Goal: Communication & Community: Participate in discussion

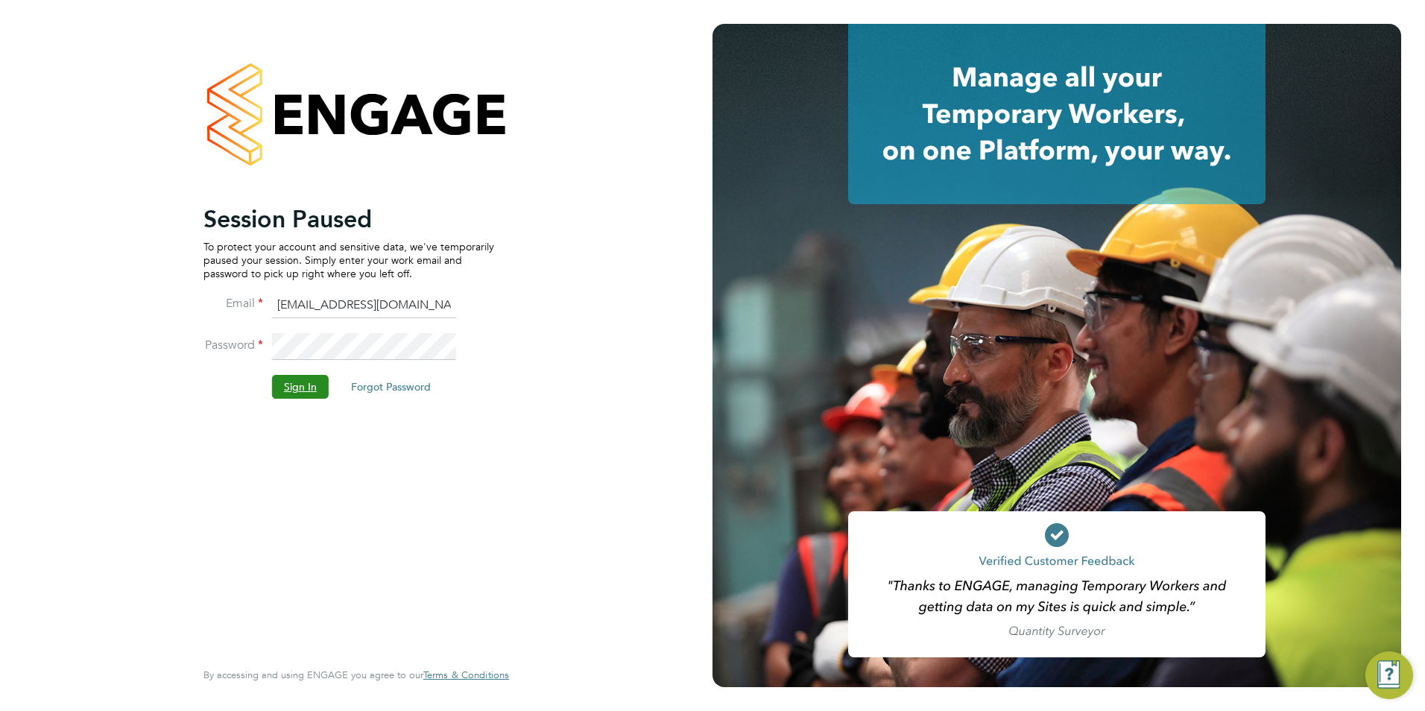
click at [304, 398] on button "Sign In" at bounding box center [300, 387] width 57 height 24
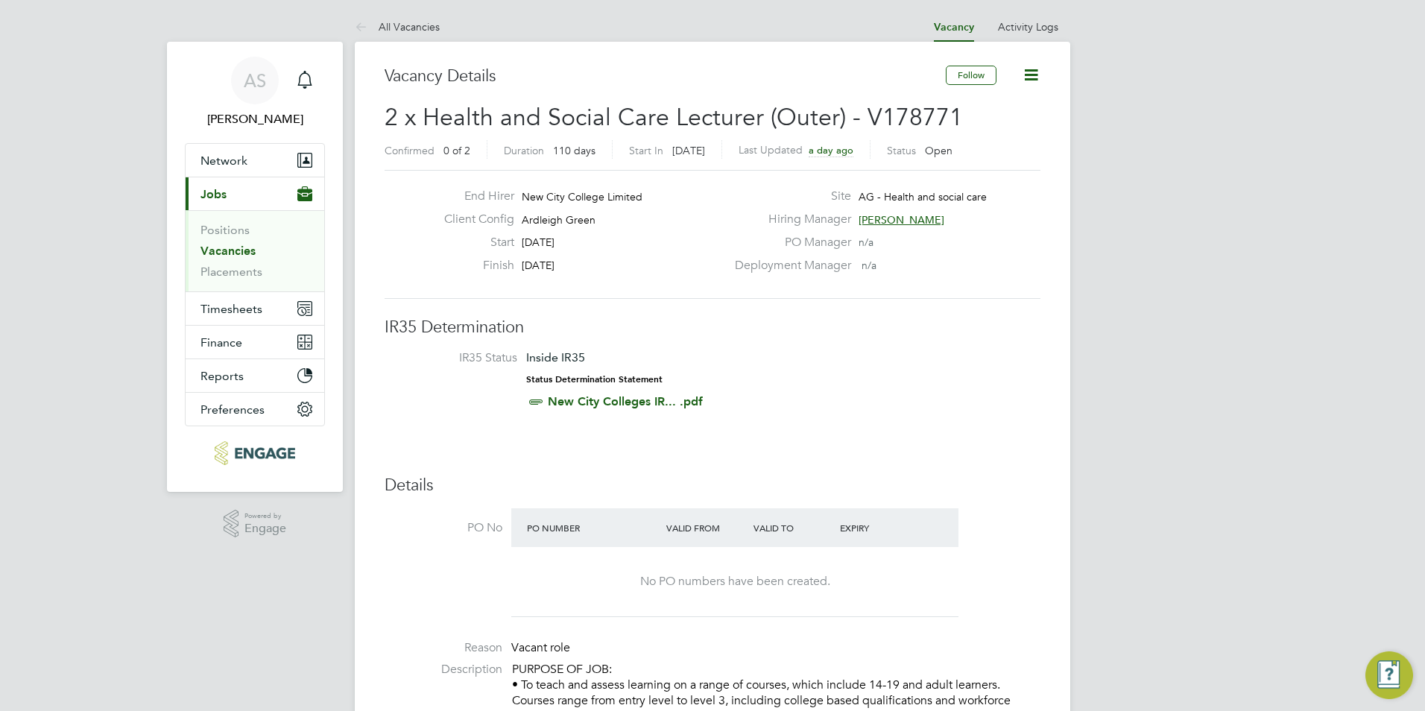
click at [230, 249] on link "Vacancies" at bounding box center [227, 251] width 55 height 14
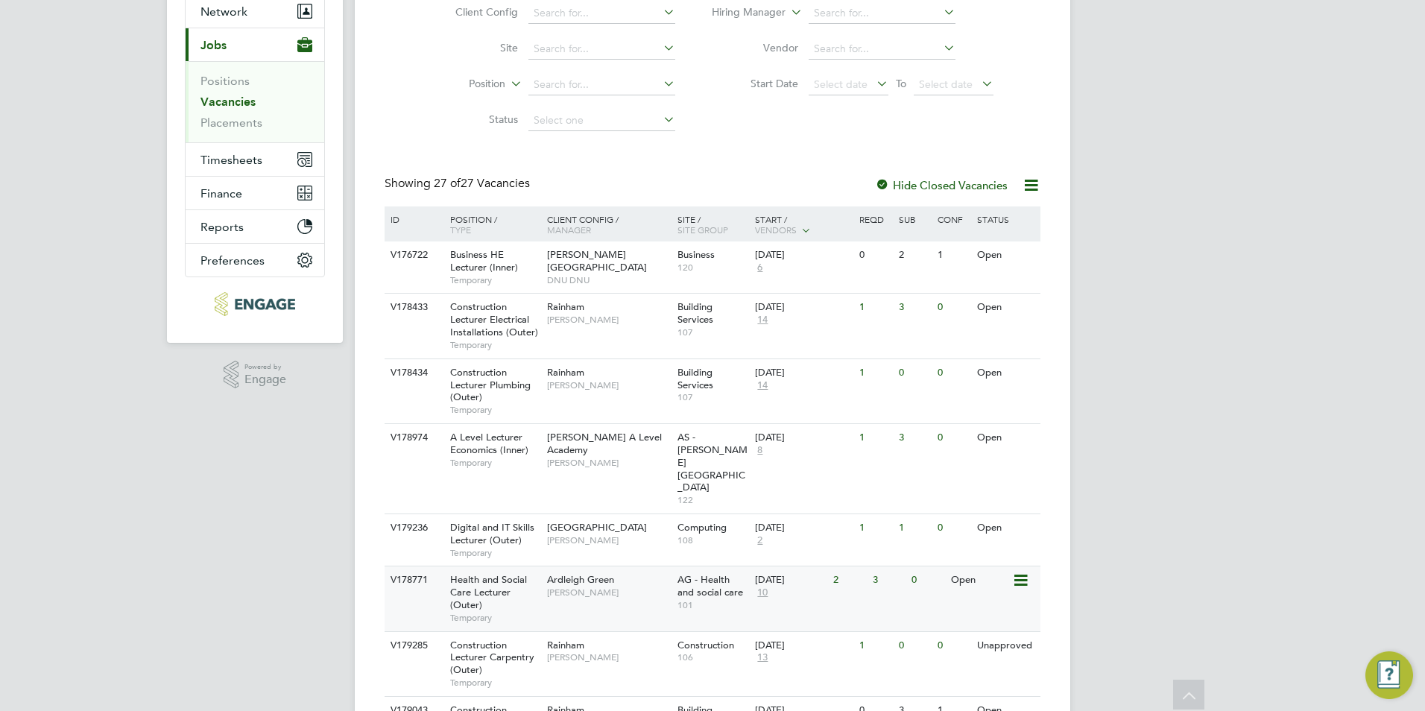
click at [568, 587] on span "Roslyn O'Garro" at bounding box center [608, 593] width 123 height 12
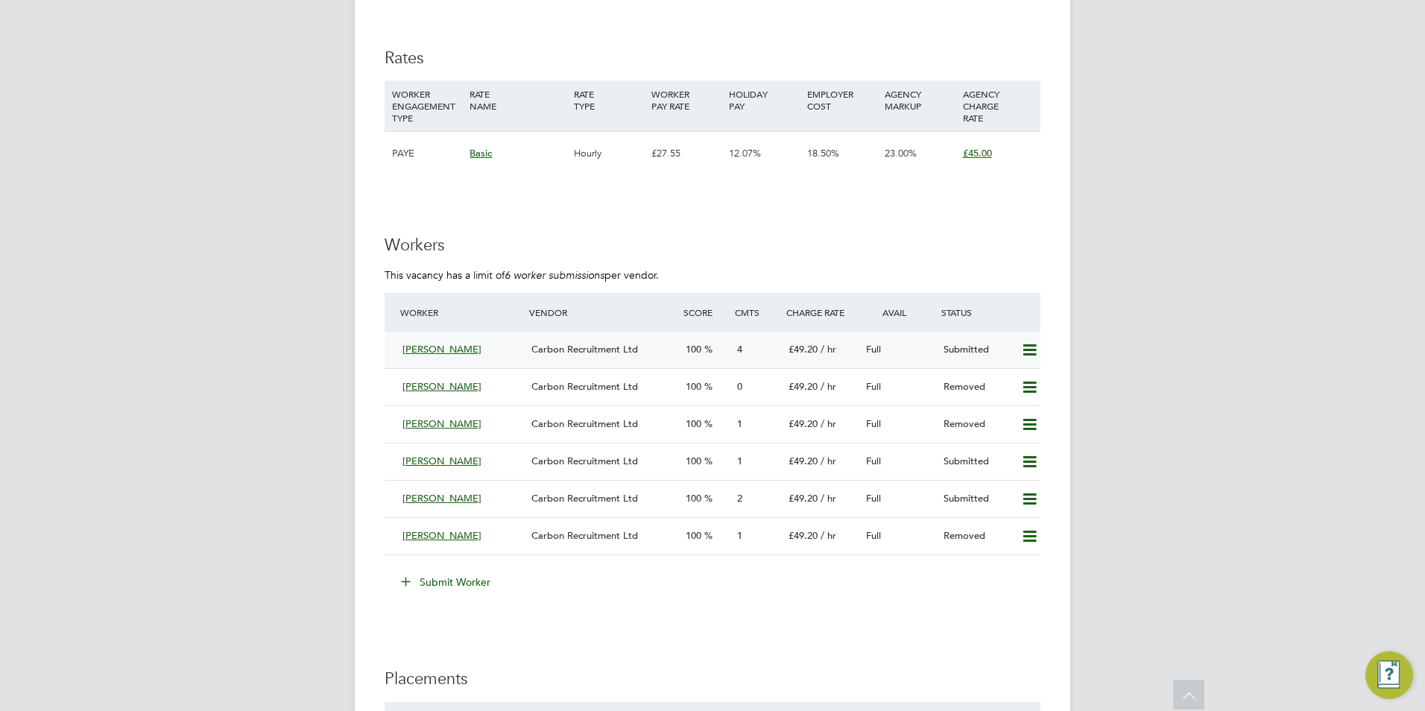
click at [728, 352] on div "100" at bounding box center [705, 350] width 51 height 25
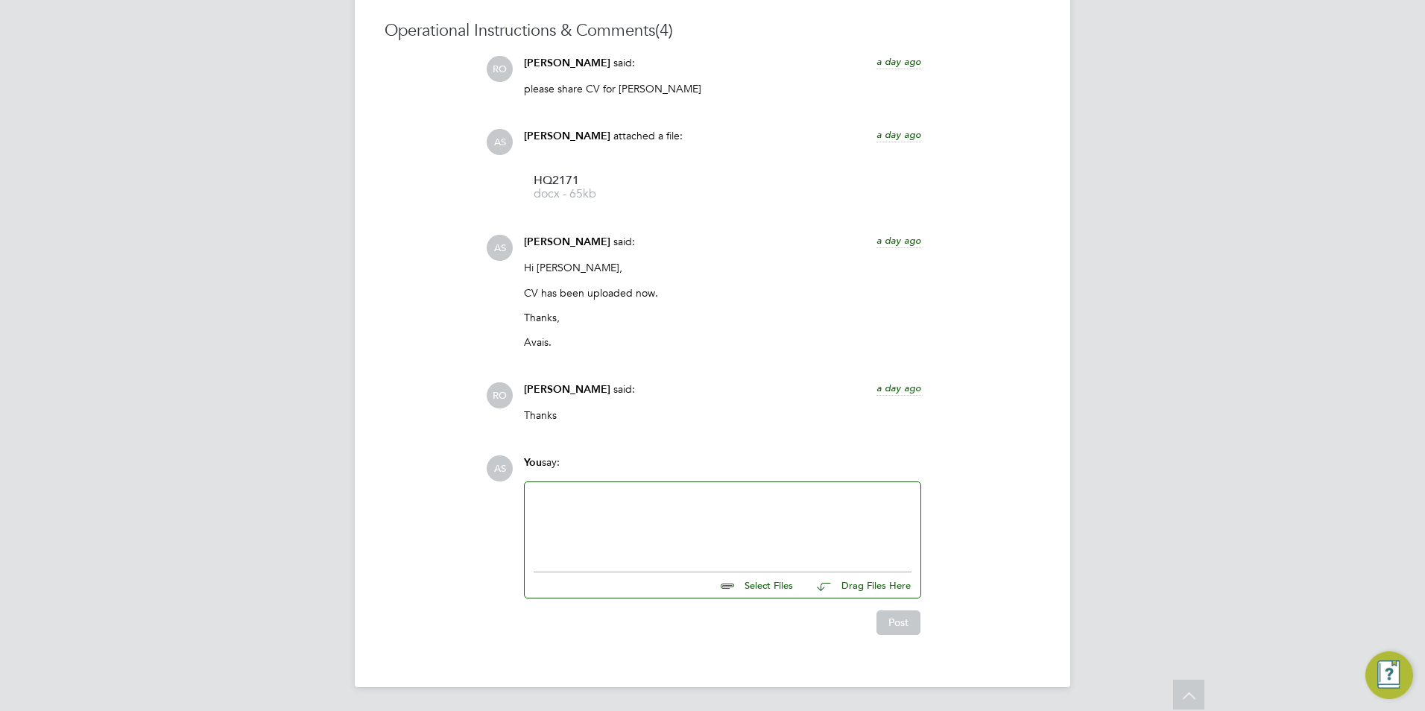
click at [572, 497] on div at bounding box center [723, 523] width 378 height 64
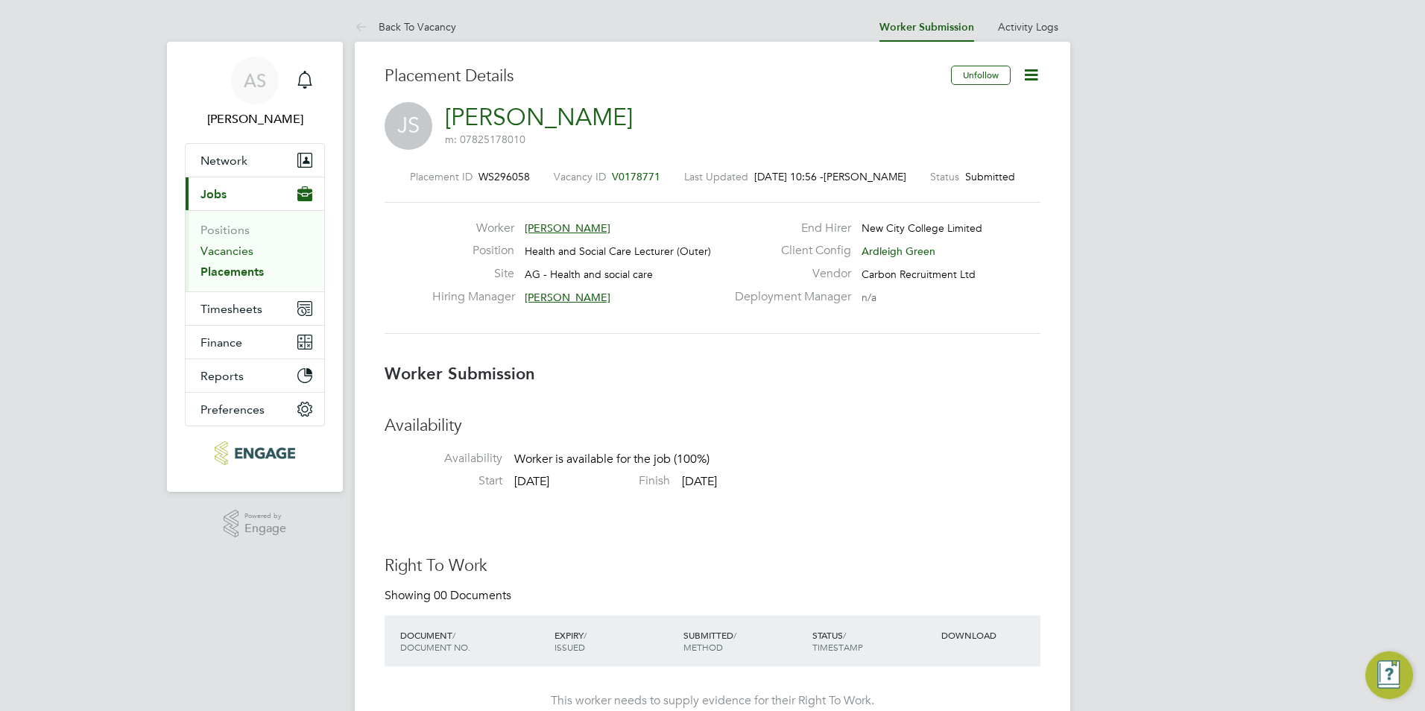
click at [238, 244] on link "Vacancies" at bounding box center [226, 251] width 53 height 14
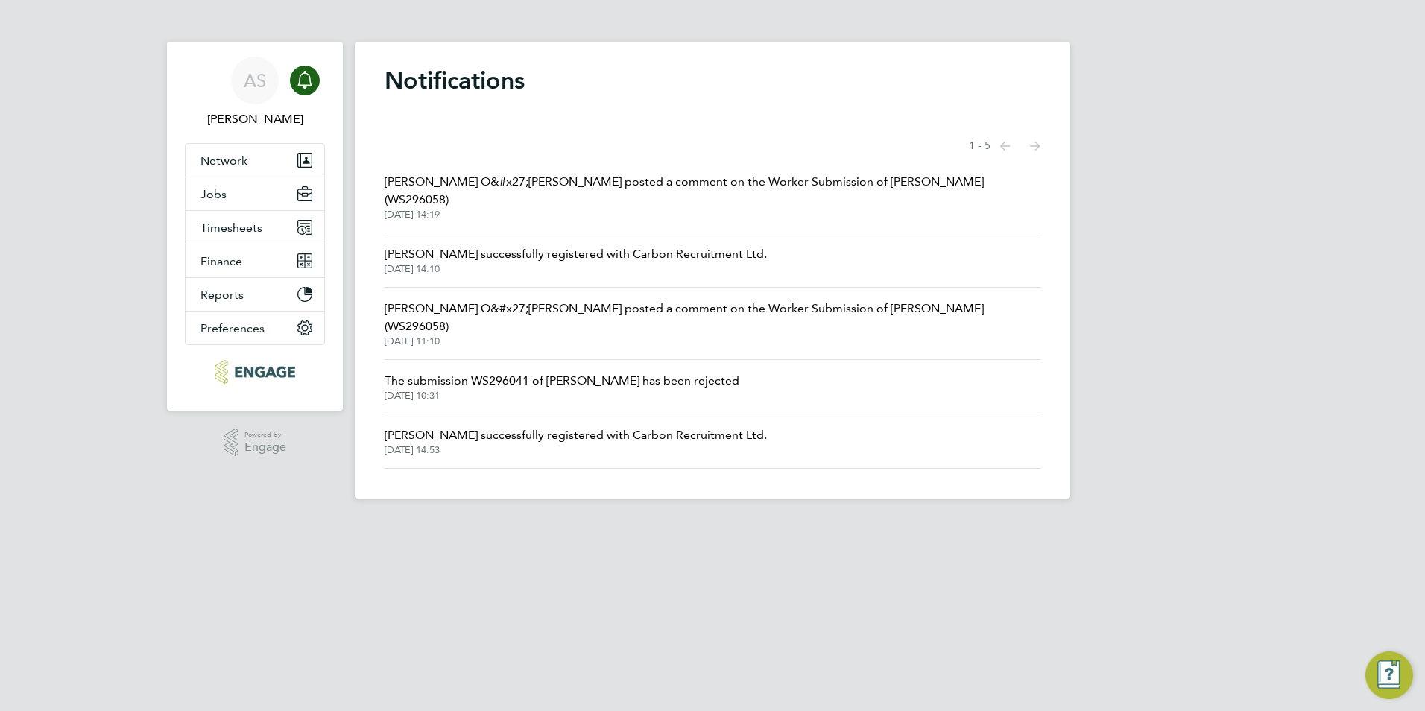
click at [517, 190] on span "[PERSON_NAME] O&#x27;[PERSON_NAME] posted a comment on the Worker Submission of…" at bounding box center [713, 191] width 656 height 36
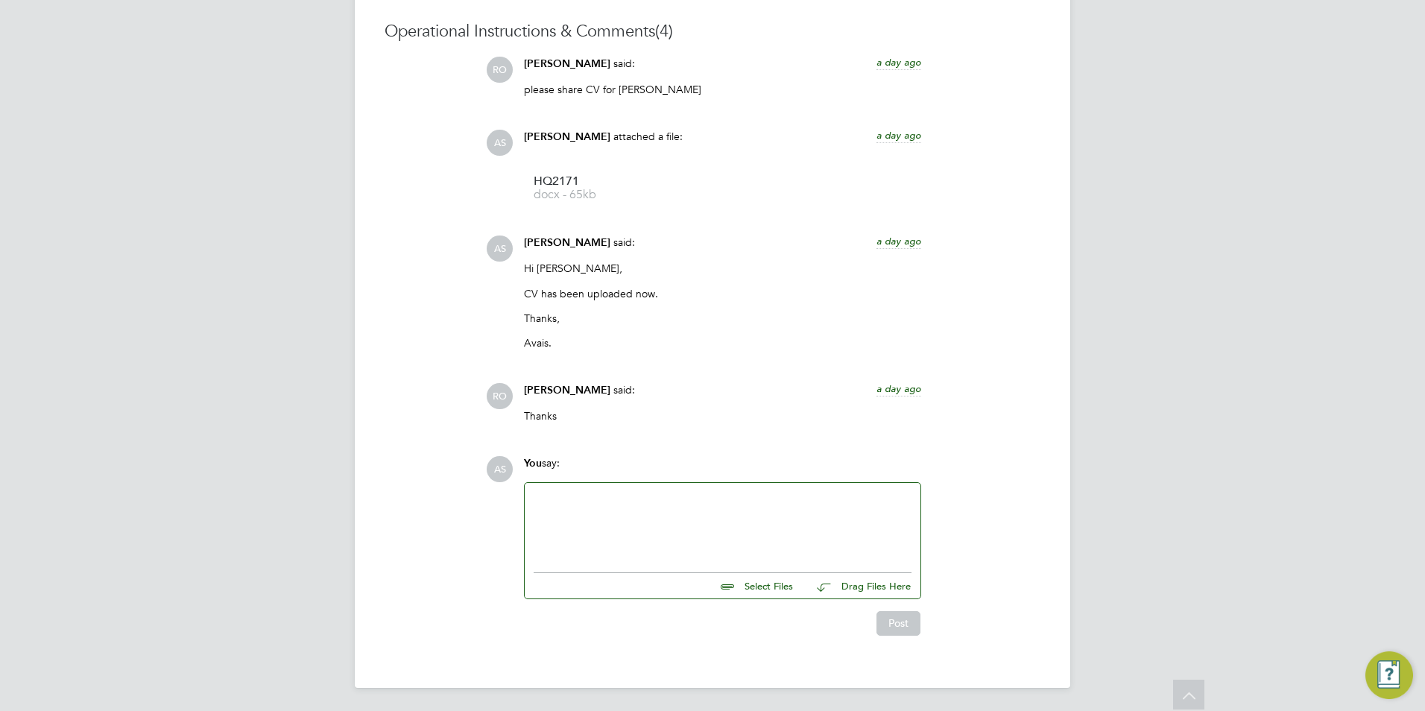
scroll to position [1386, 0]
click at [569, 509] on div at bounding box center [723, 523] width 378 height 64
click at [890, 615] on button "Post" at bounding box center [898, 622] width 44 height 24
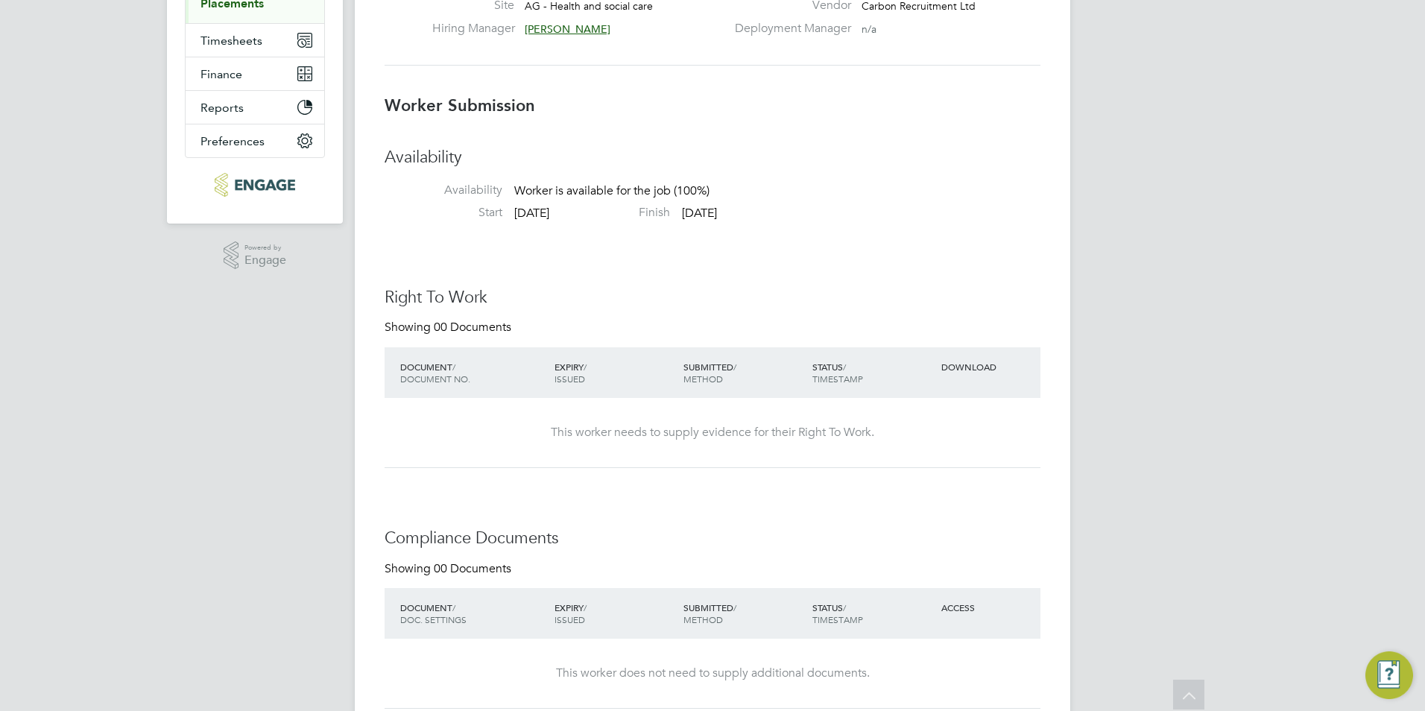
scroll to position [0, 0]
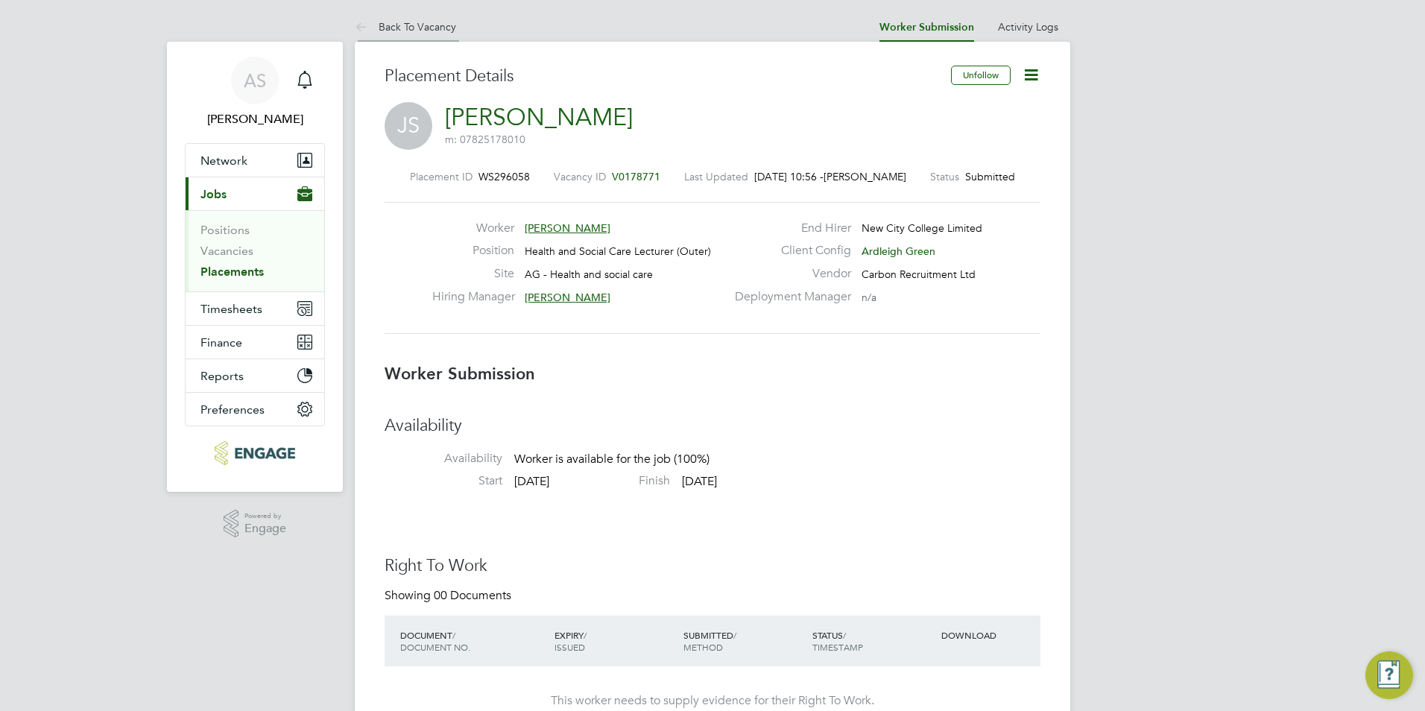
click at [390, 28] on link "Back To Vacancy" at bounding box center [405, 26] width 101 height 13
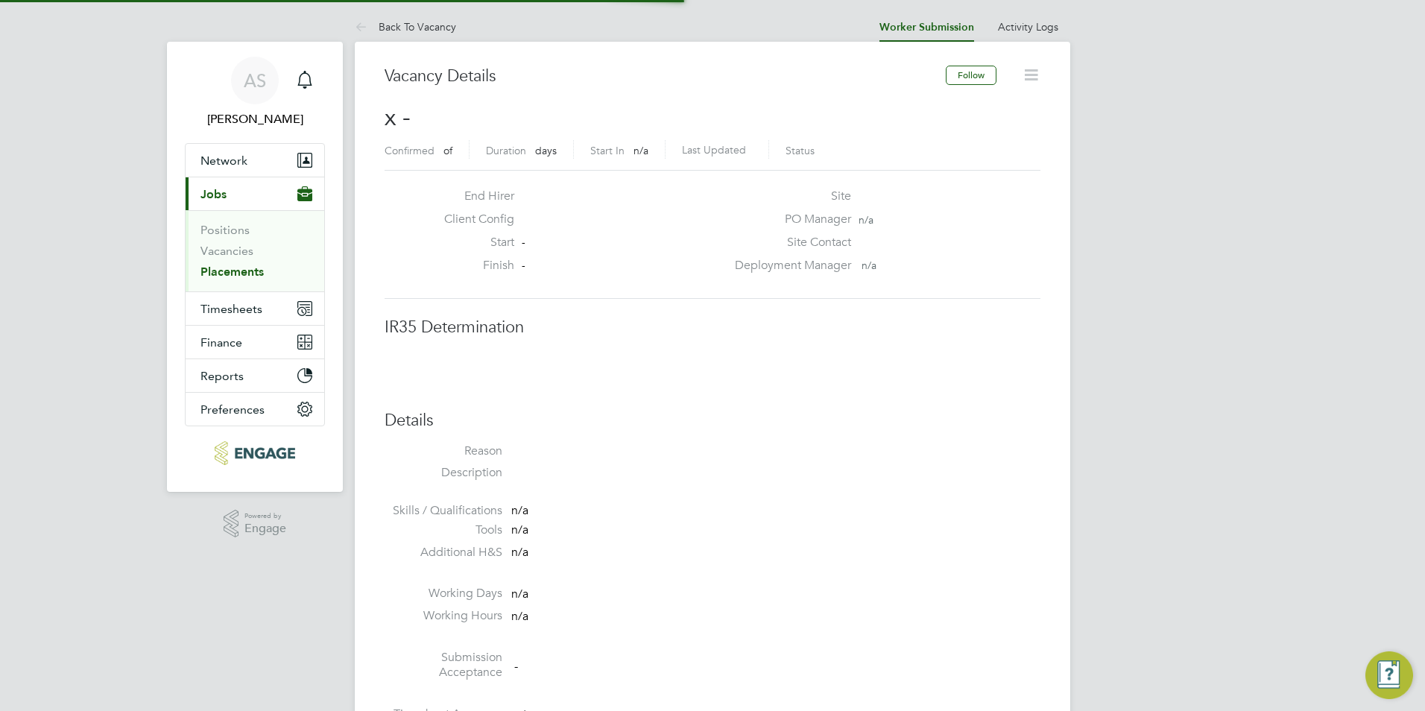
scroll to position [7, 7]
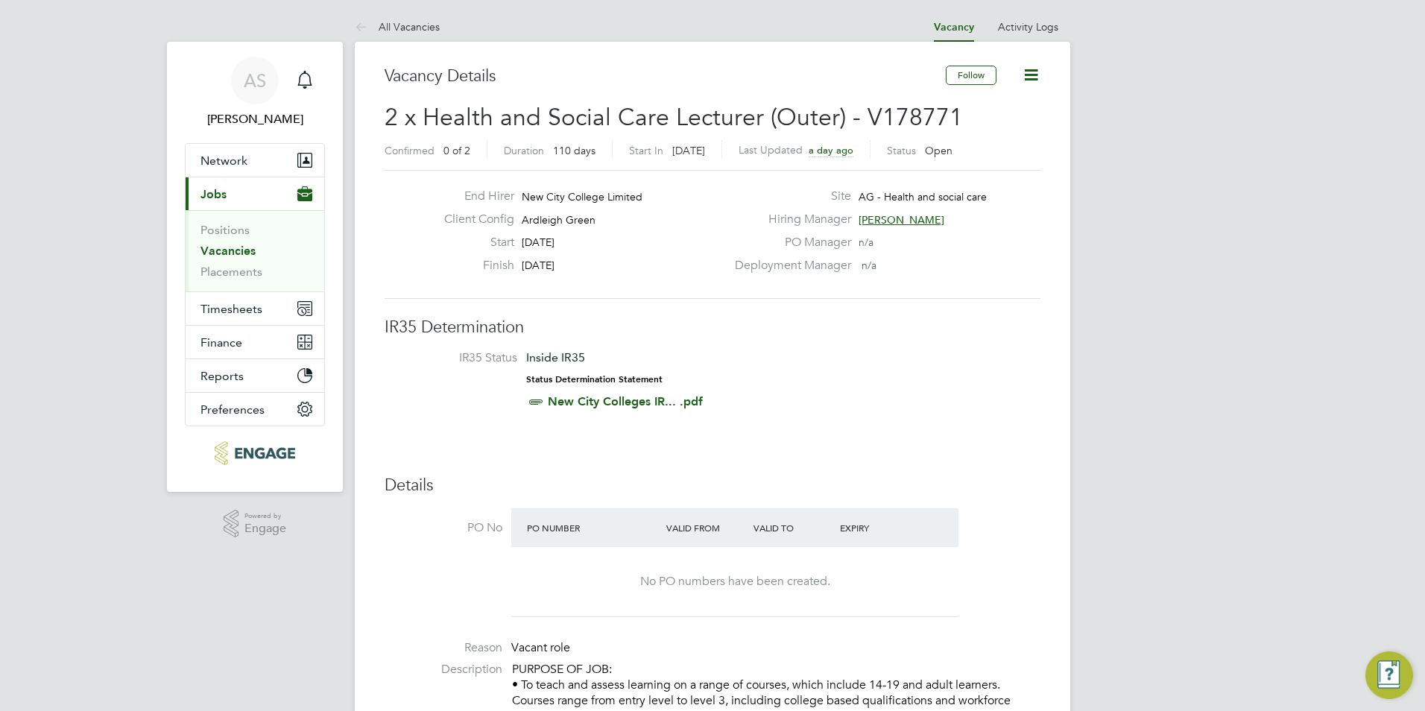
click at [287, 188] on button "Current page: Jobs" at bounding box center [255, 193] width 139 height 33
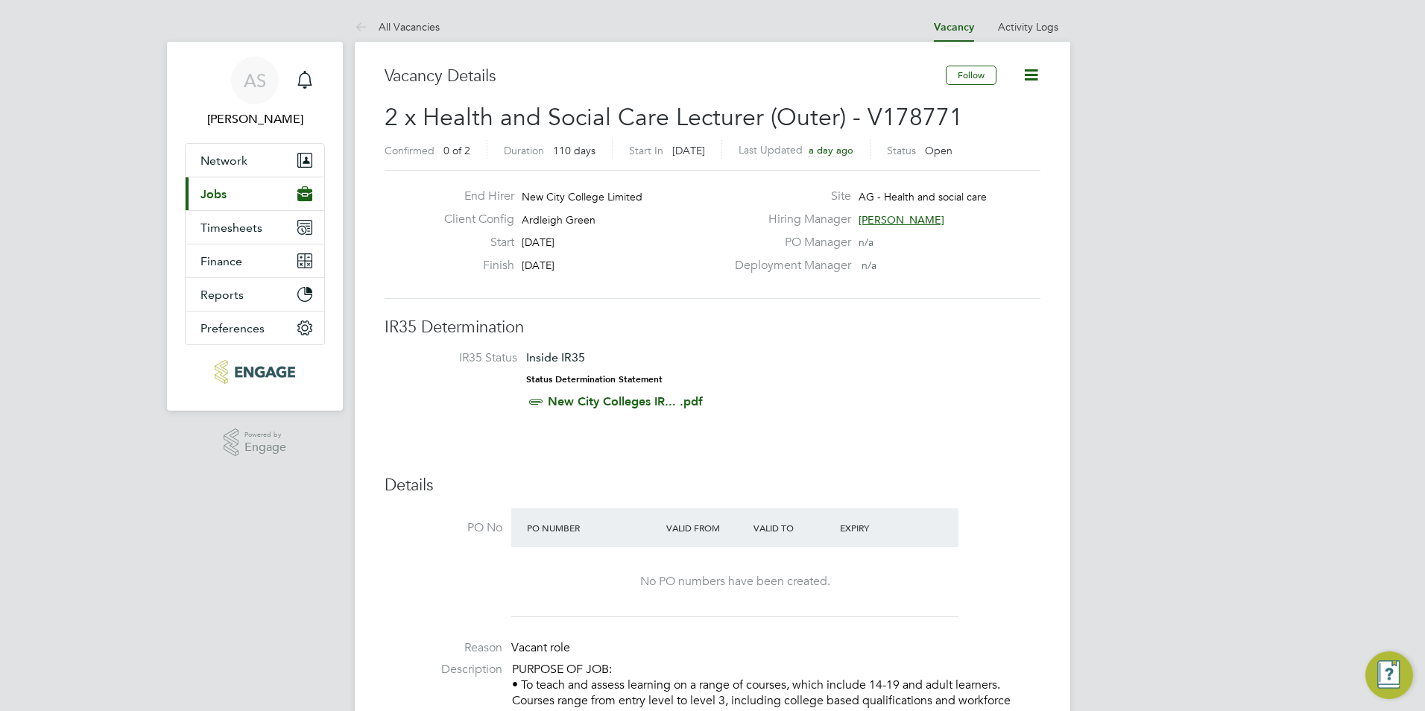
click at [244, 200] on button "Current page: Jobs" at bounding box center [255, 193] width 139 height 33
